Goal: Navigation & Orientation: Find specific page/section

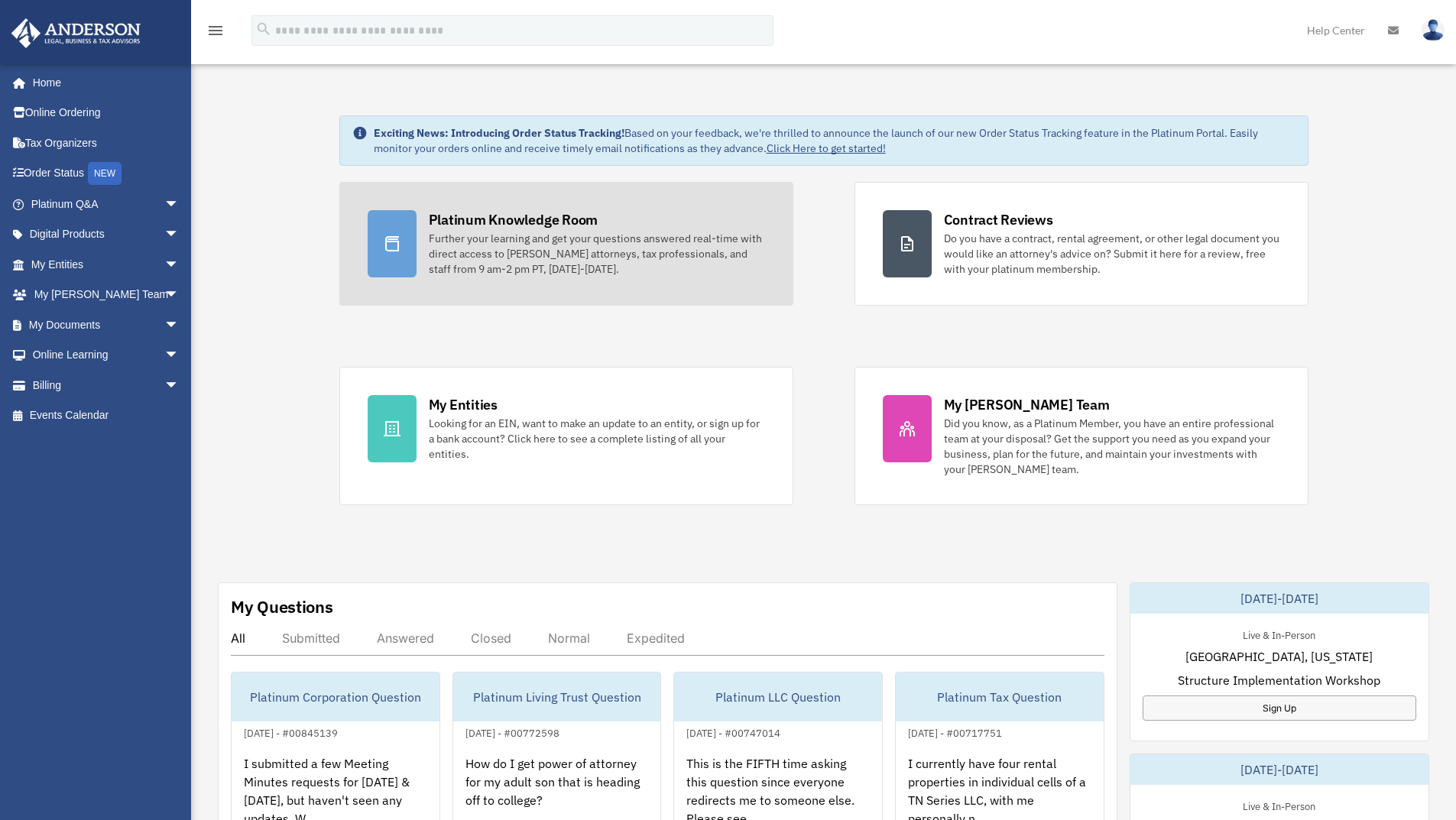
click at [505, 225] on div "Platinum Knowledge Room" at bounding box center [513, 219] width 170 height 19
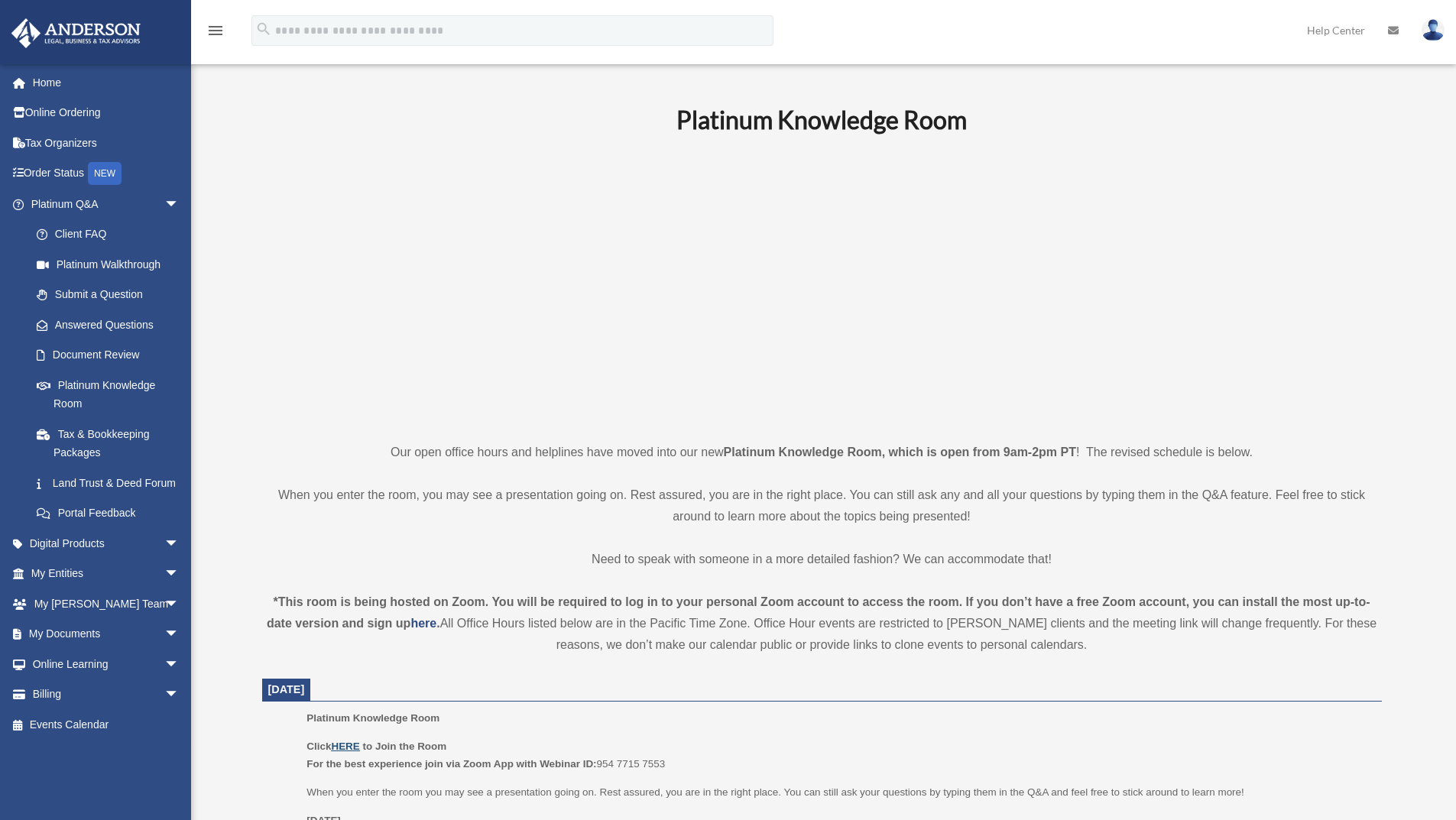
click at [343, 746] on u "HERE" at bounding box center [344, 746] width 29 height 12
click at [61, 81] on link "Home" at bounding box center [107, 82] width 192 height 30
